Goal: Information Seeking & Learning: Learn about a topic

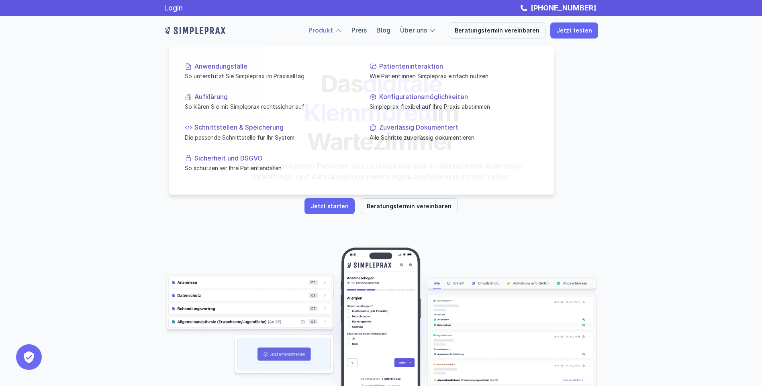
click at [333, 27] on link "Produkt" at bounding box center [320, 30] width 24 height 8
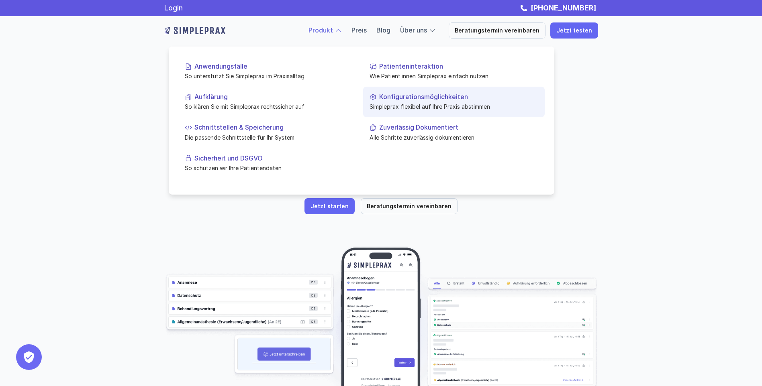
click at [428, 104] on p "Simpleprax flexibel auf Ihre Praxis abstimmen" at bounding box center [454, 106] width 169 height 8
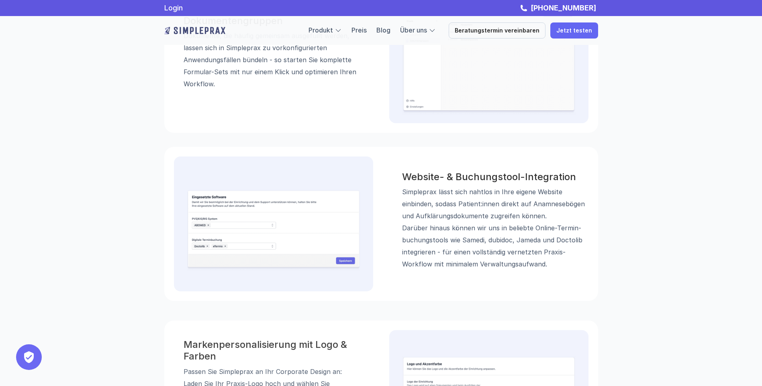
scroll to position [864, 0]
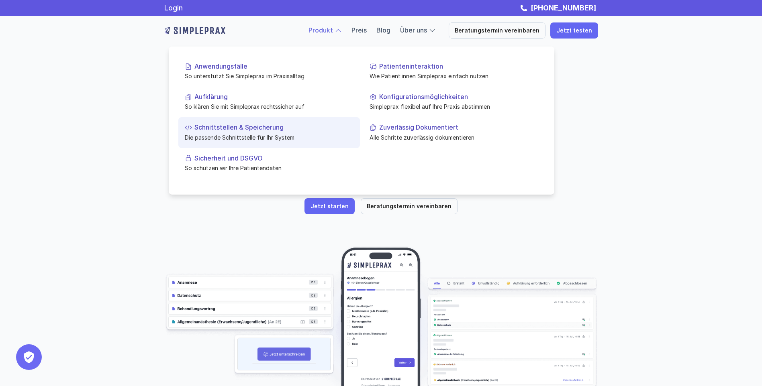
click at [235, 135] on p "Die passende Schnittstelle für Ihr System" at bounding box center [269, 137] width 169 height 8
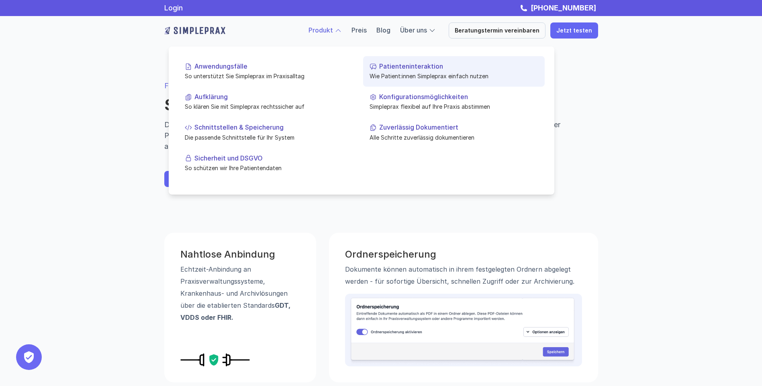
click at [405, 69] on p "Patienteninteraktion" at bounding box center [458, 67] width 159 height 8
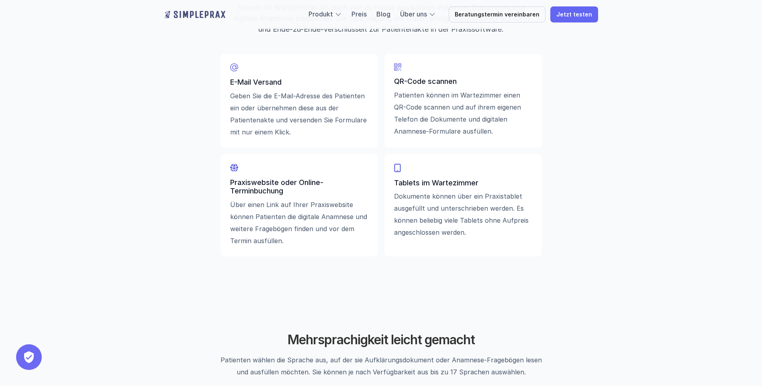
scroll to position [1044, 0]
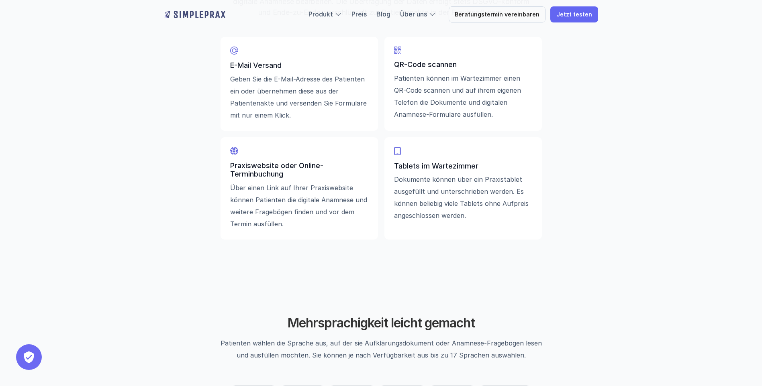
click at [398, 152] on icon at bounding box center [397, 151] width 7 height 8
click at [425, 177] on p "Dokumente können über ein Praxistablet ausgefüllt und unterschrieben werden. Es…" at bounding box center [463, 198] width 138 height 48
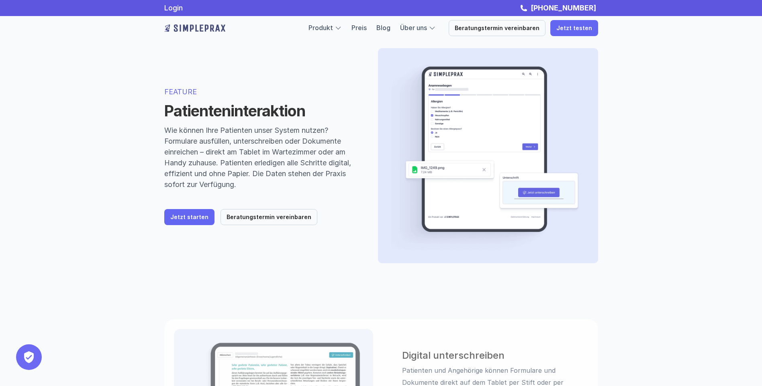
scroll to position [0, 0]
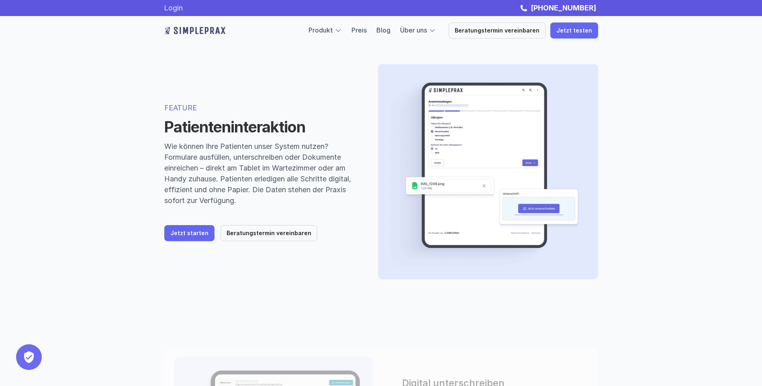
click at [178, 9] on link "Login" at bounding box center [173, 8] width 18 height 8
